Goal: Information Seeking & Learning: Check status

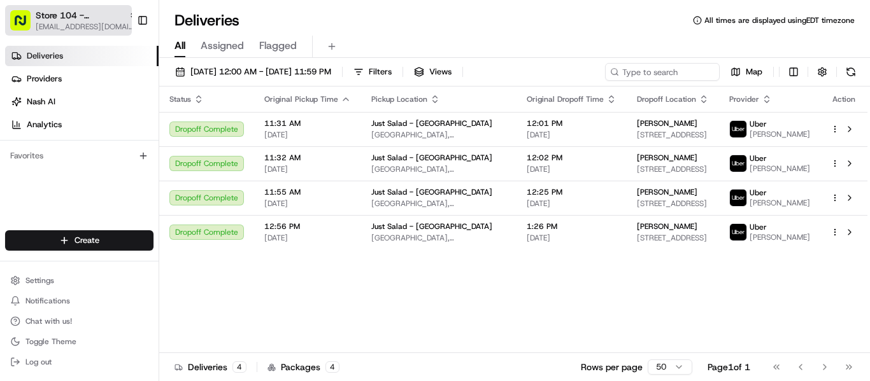
click at [74, 22] on span "[EMAIL_ADDRESS][DOMAIN_NAME]" at bounding box center [87, 27] width 102 height 10
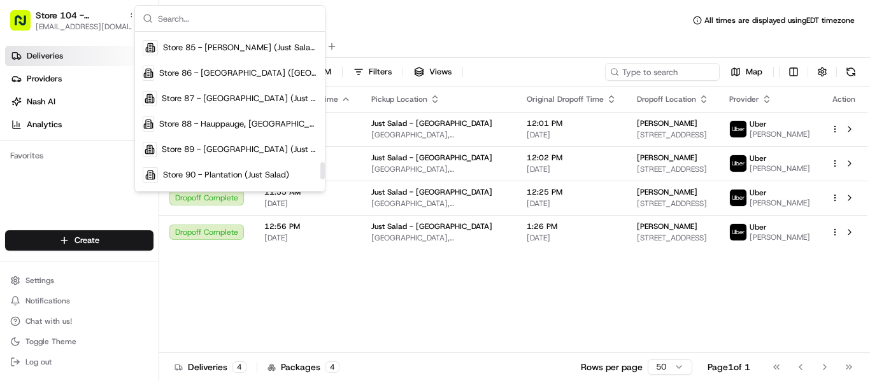
scroll to position [1210, 0]
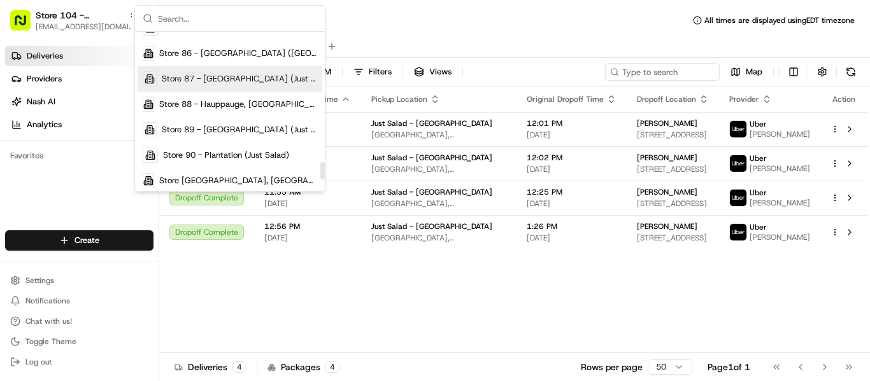
click at [230, 78] on span "Store 87 - [GEOGRAPHIC_DATA] (Just Salad)" at bounding box center [239, 78] width 155 height 11
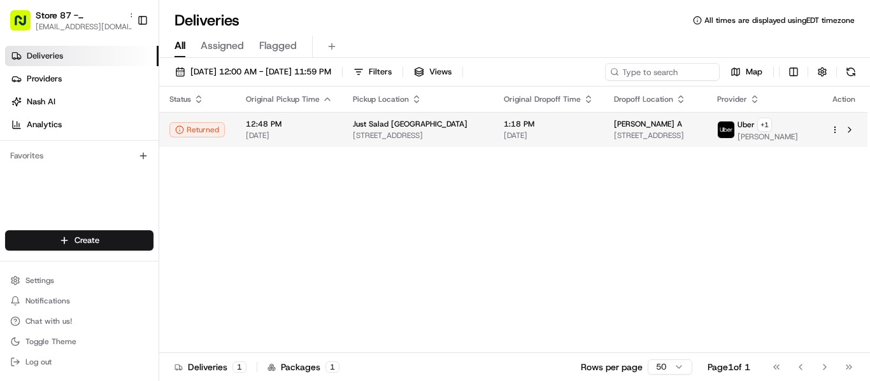
click at [622, 127] on span "Belkis A" at bounding box center [648, 124] width 68 height 10
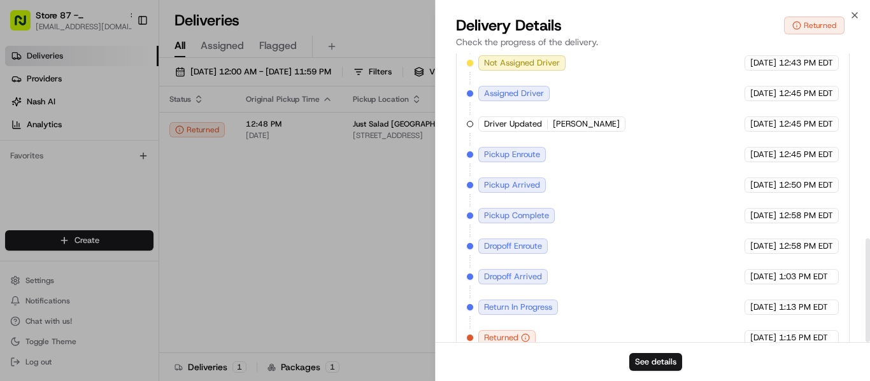
scroll to position [514, 0]
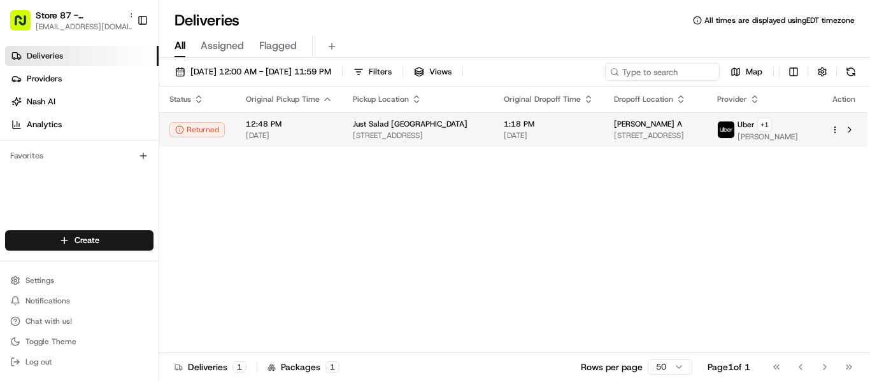
click at [642, 131] on span "[STREET_ADDRESS]" at bounding box center [655, 136] width 83 height 10
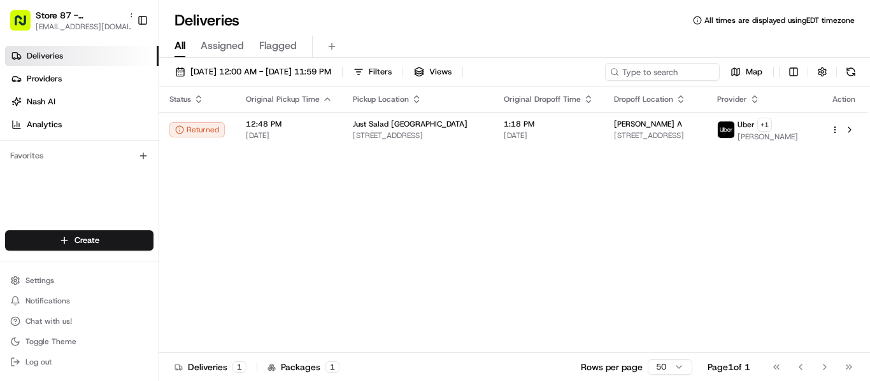
click at [713, 199] on div "Status Original Pickup Time Pickup Location Original Dropoff Time Dropoff Locat…" at bounding box center [513, 220] width 708 height 267
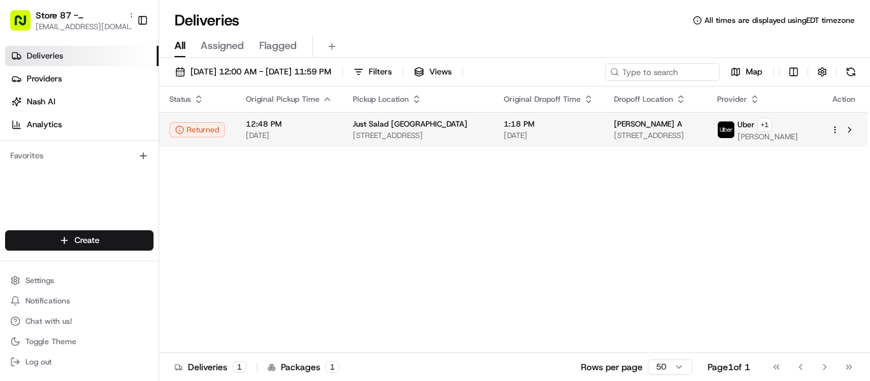
click at [651, 133] on span "1 SE 3rd Ave # 2100, Miami, FL 33131, USA" at bounding box center [655, 136] width 83 height 10
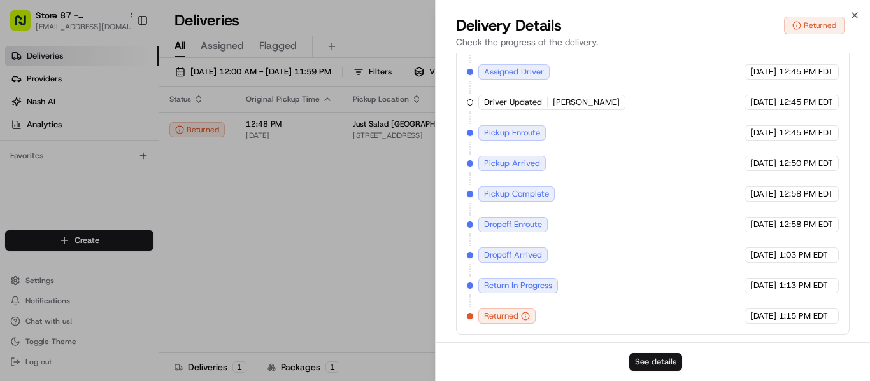
click at [660, 354] on button "See details" at bounding box center [655, 362] width 53 height 18
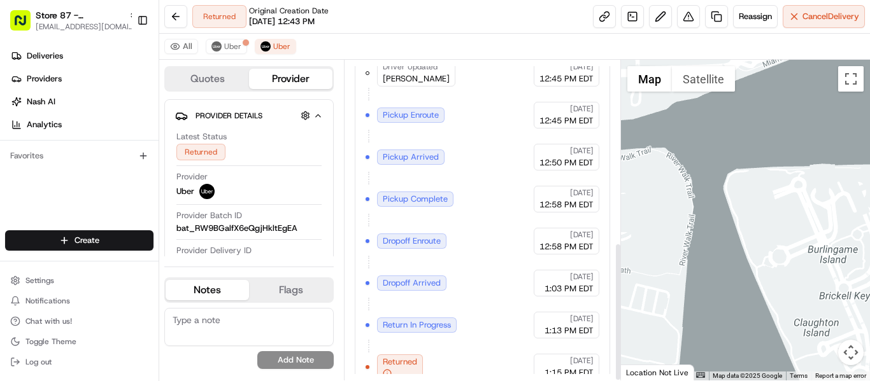
scroll to position [420, 0]
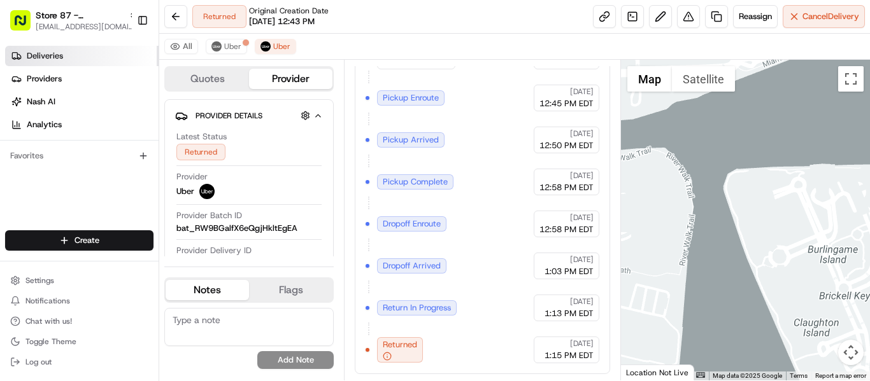
click at [59, 59] on span "Deliveries" at bounding box center [45, 55] width 36 height 11
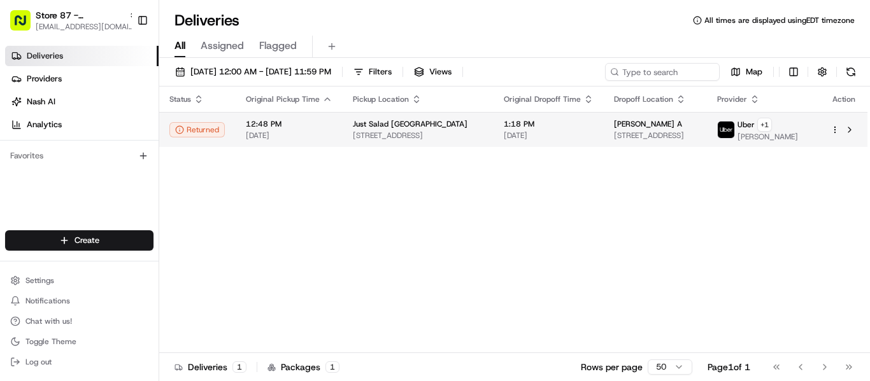
click at [611, 135] on td "Belkis A 1 SE 3rd Ave # 2100, Miami, FL 33131, USA" at bounding box center [655, 129] width 103 height 35
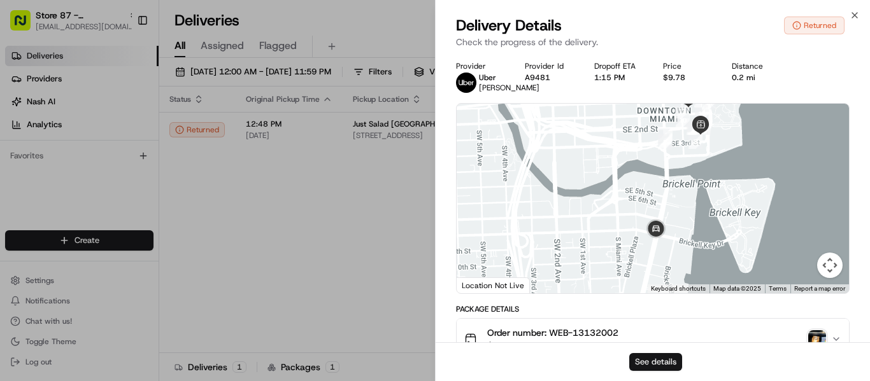
click at [660, 359] on button "See details" at bounding box center [655, 362] width 53 height 18
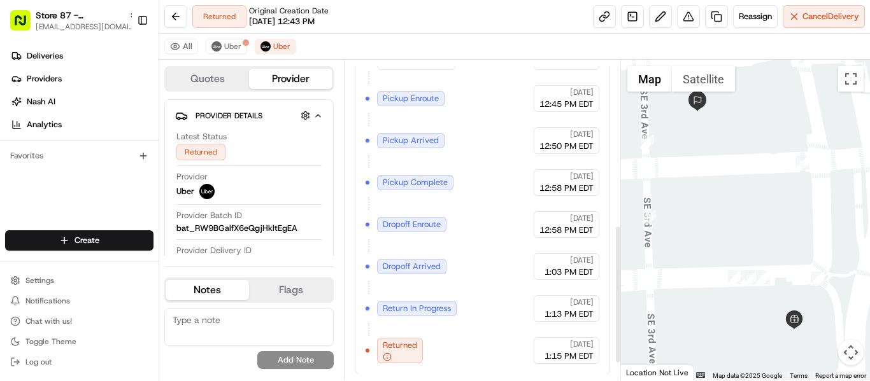
scroll to position [420, 0]
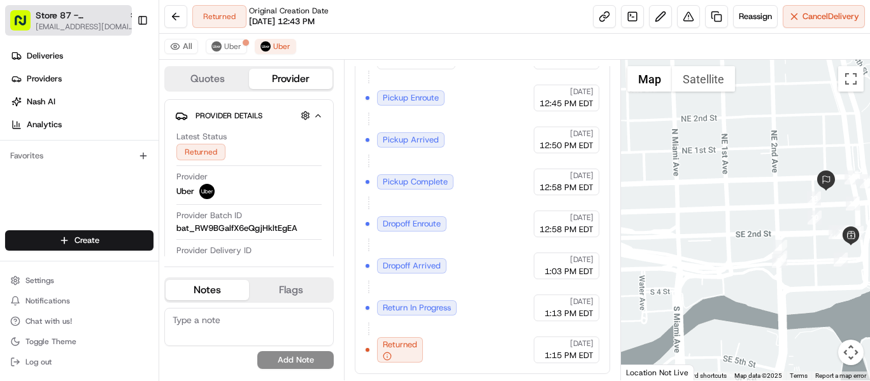
click at [67, 21] on span "Store 87 - [GEOGRAPHIC_DATA] (Just Salad)" at bounding box center [80, 15] width 88 height 13
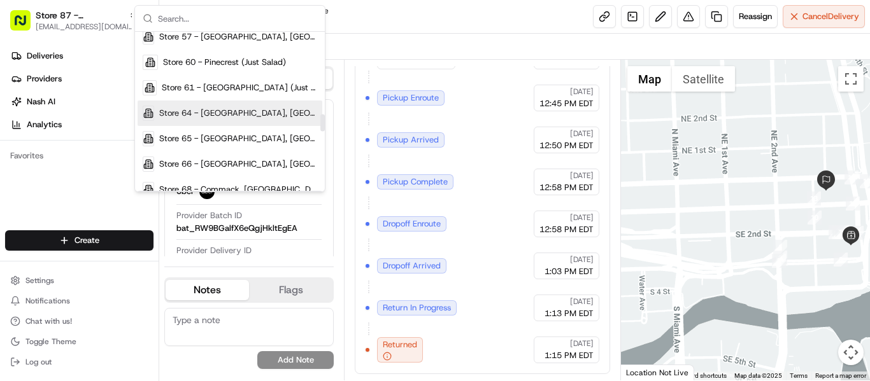
scroll to position [764, 0]
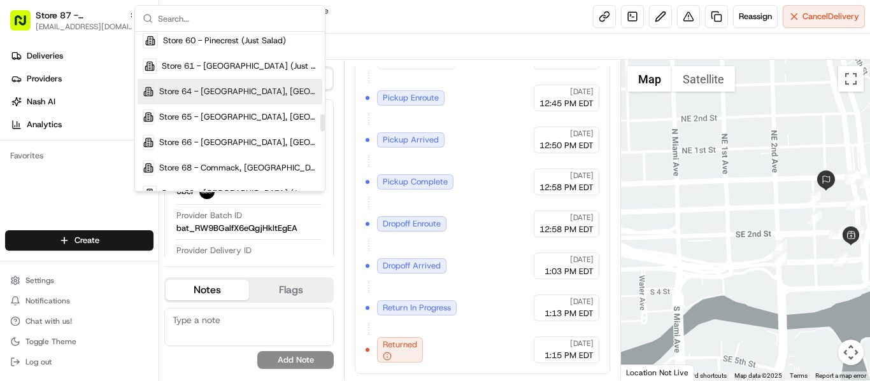
click at [210, 90] on span "Store 64 - [GEOGRAPHIC_DATA], [GEOGRAPHIC_DATA] (Just Salad)" at bounding box center [238, 91] width 158 height 11
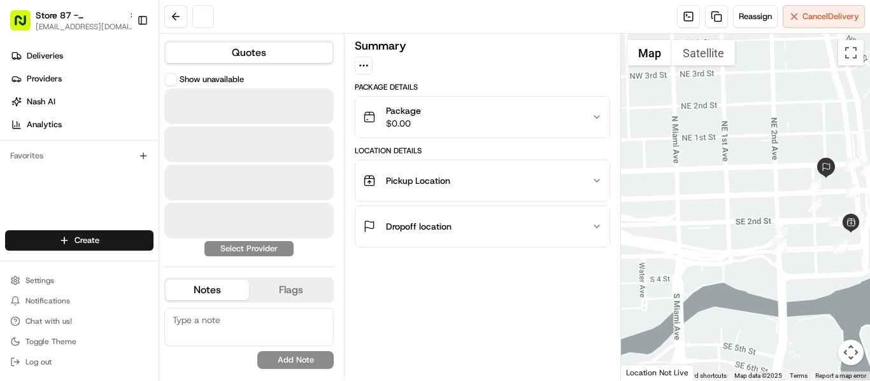
scroll to position [0, 0]
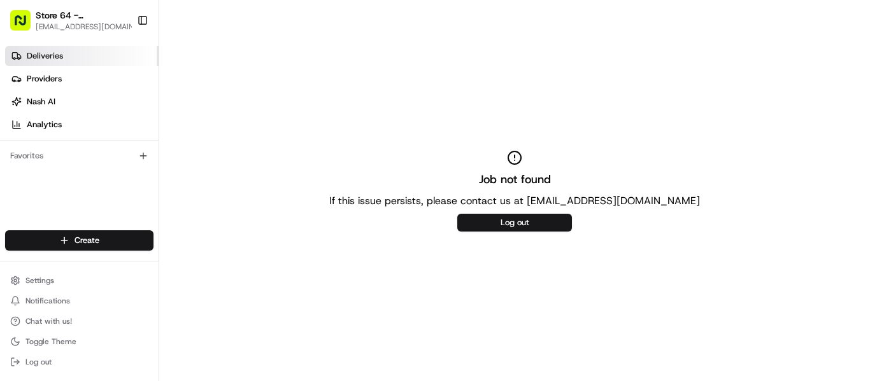
click at [55, 59] on span "Deliveries" at bounding box center [45, 55] width 36 height 11
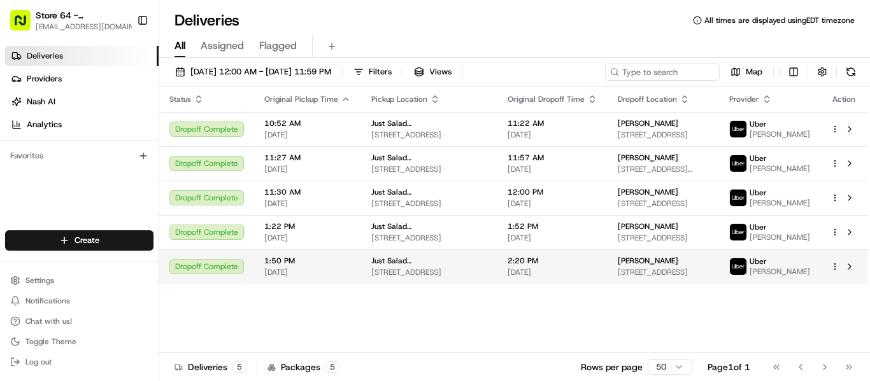
click at [653, 278] on span "[STREET_ADDRESS]" at bounding box center [663, 272] width 91 height 10
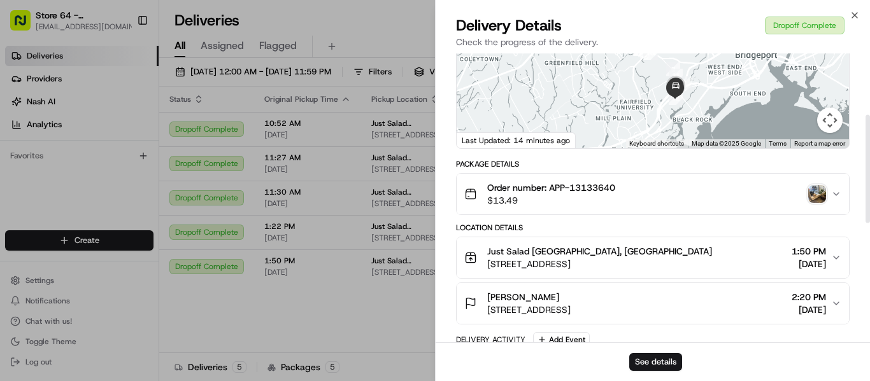
scroll to position [191, 0]
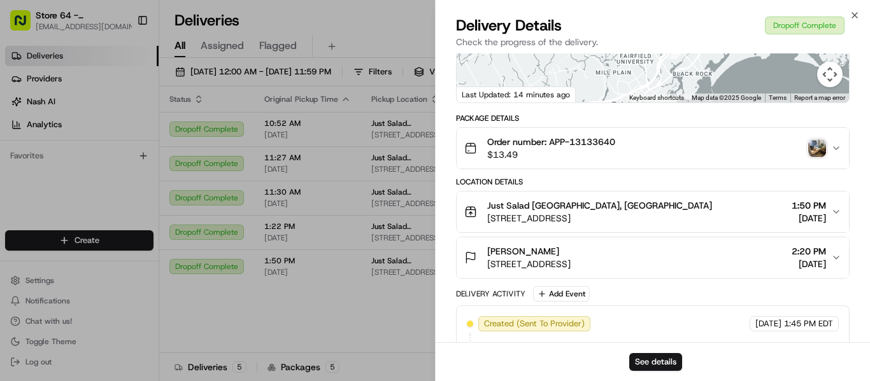
click at [592, 148] on span "Order number: APP-13133640" at bounding box center [551, 142] width 128 height 13
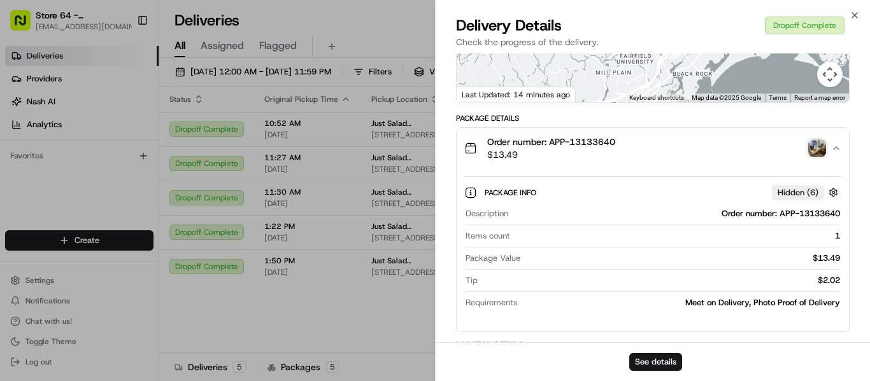
click at [592, 148] on span "Order number: APP-13133640" at bounding box center [551, 142] width 128 height 13
click at [830, 161] on div "Order number: APP-13133640 $13.49" at bounding box center [647, 148] width 367 height 25
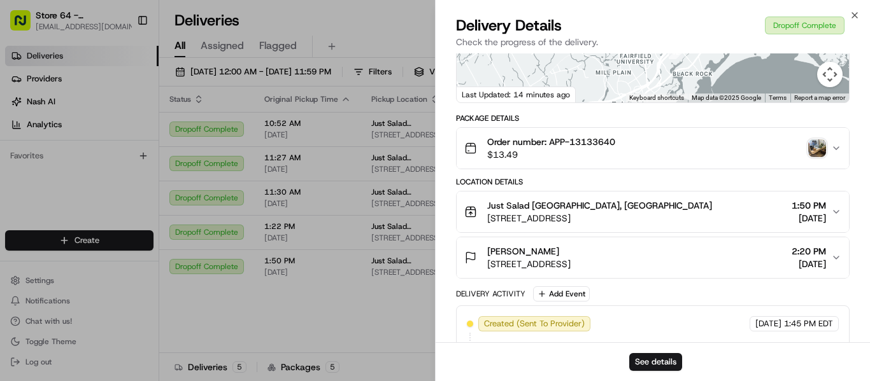
click at [810, 157] on img "button" at bounding box center [817, 148] width 18 height 18
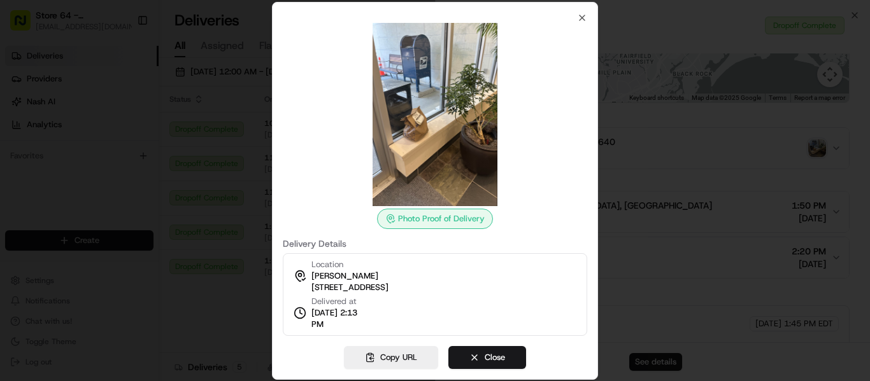
click at [769, 367] on div at bounding box center [435, 190] width 870 height 381
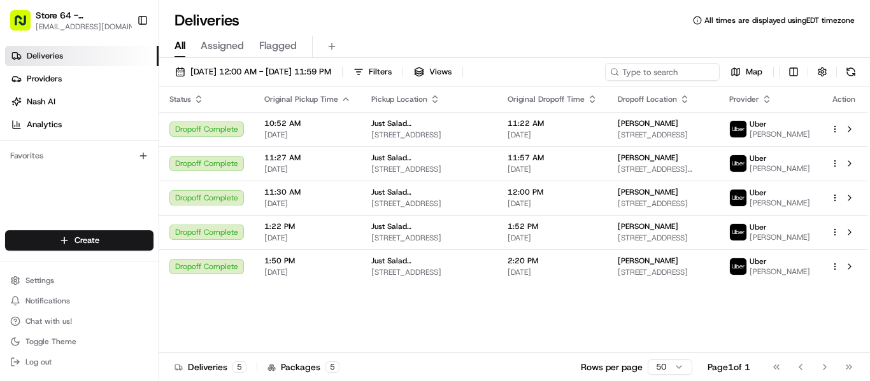
click at [499, 320] on div "Status Original Pickup Time Pickup Location Original Dropoff Time Dropoff Locat…" at bounding box center [513, 220] width 708 height 267
click at [569, 325] on div "Status Original Pickup Time Pickup Location Original Dropoff Time Dropoff Locat…" at bounding box center [513, 220] width 708 height 267
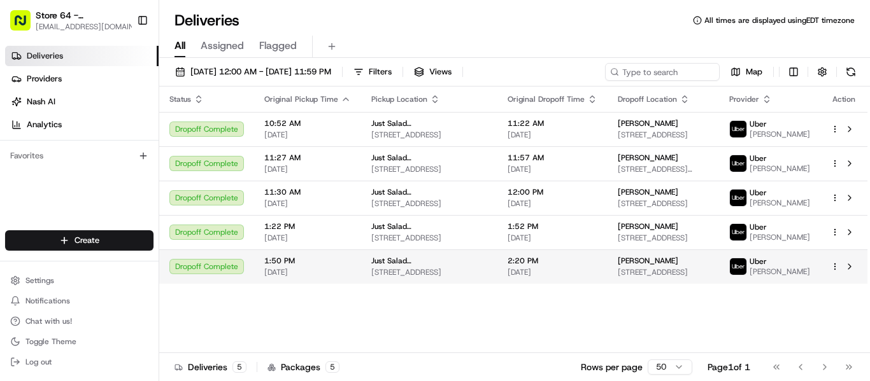
click at [649, 278] on span "[STREET_ADDRESS]" at bounding box center [663, 272] width 91 height 10
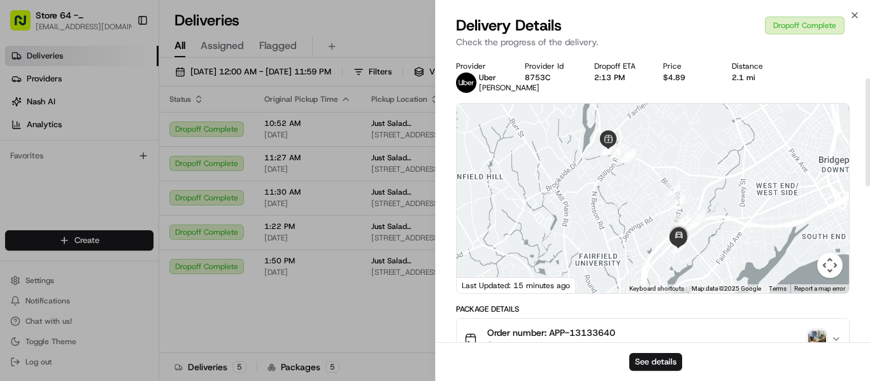
scroll to position [127, 0]
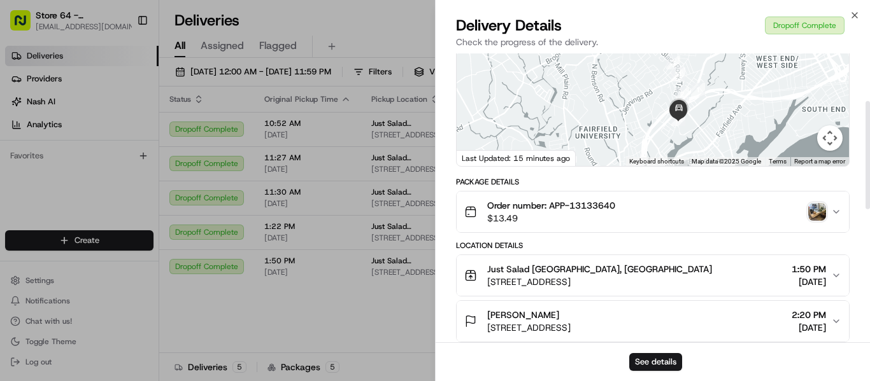
click at [585, 212] on span "Order number: APP-13133640" at bounding box center [551, 205] width 128 height 13
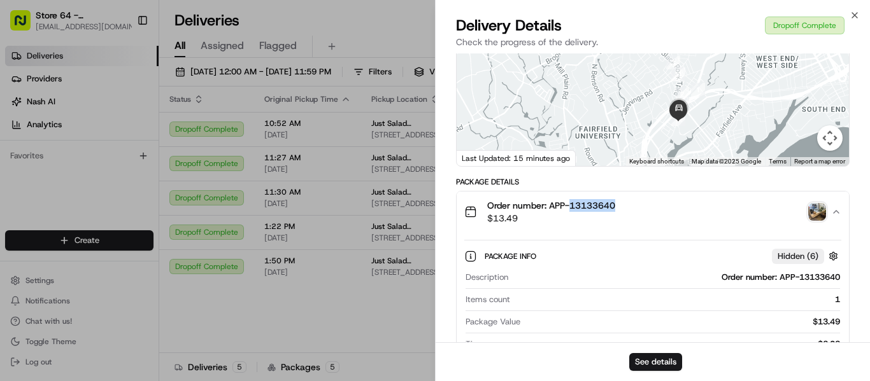
copy span "13133640"
click at [819, 220] on img "button" at bounding box center [817, 212] width 18 height 18
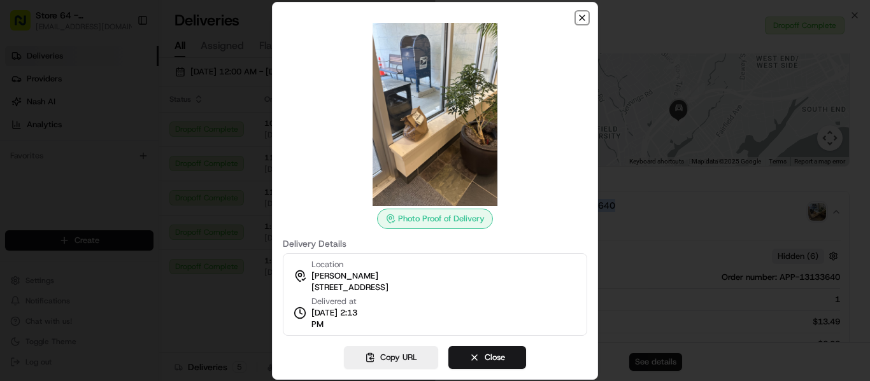
click at [581, 19] on icon "button" at bounding box center [582, 18] width 10 height 10
